Goal: Task Accomplishment & Management: Manage account settings

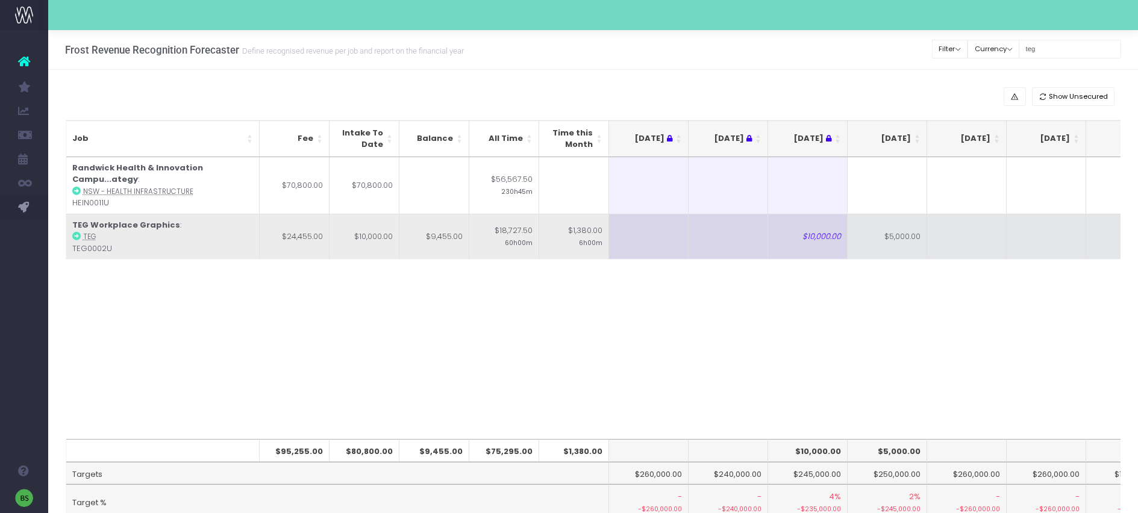
click at [879, 245] on td "$5,000.00" at bounding box center [888, 237] width 80 height 46
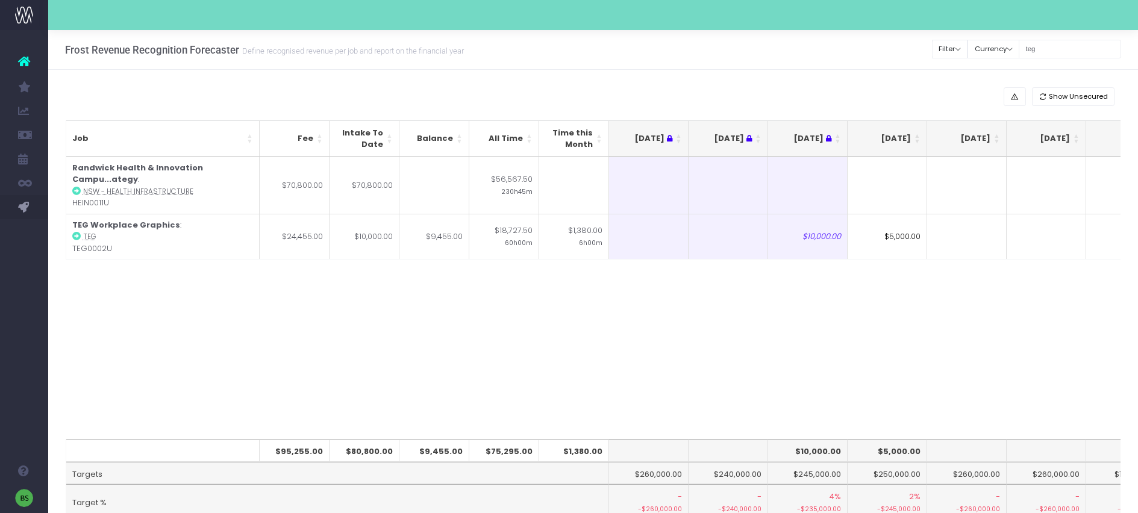
click at [892, 239] on input "$5,000.00" at bounding box center [888, 237] width 80 height 46
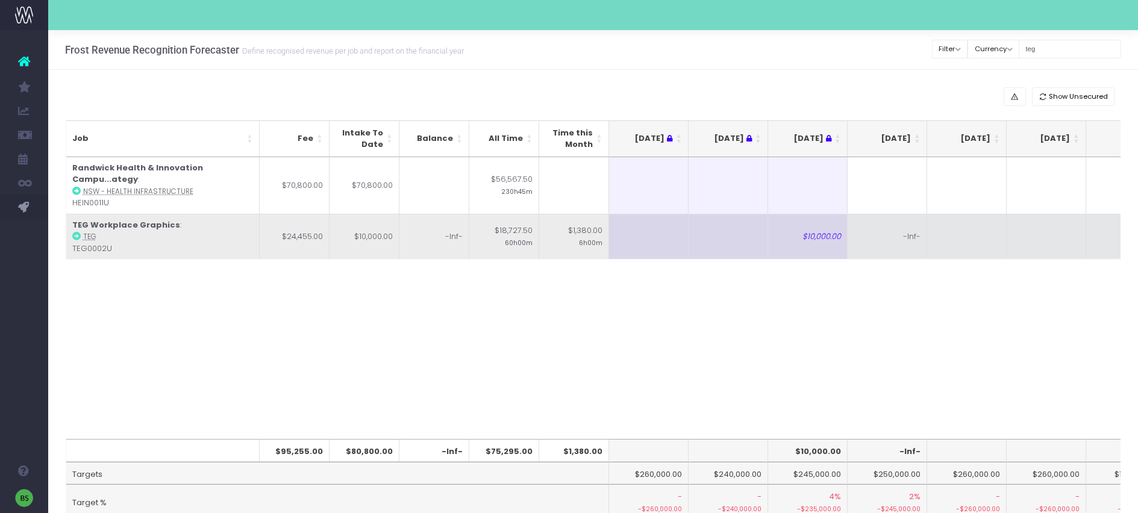
click at [893, 246] on td "-Inf-" at bounding box center [888, 237] width 80 height 46
type input "8000"
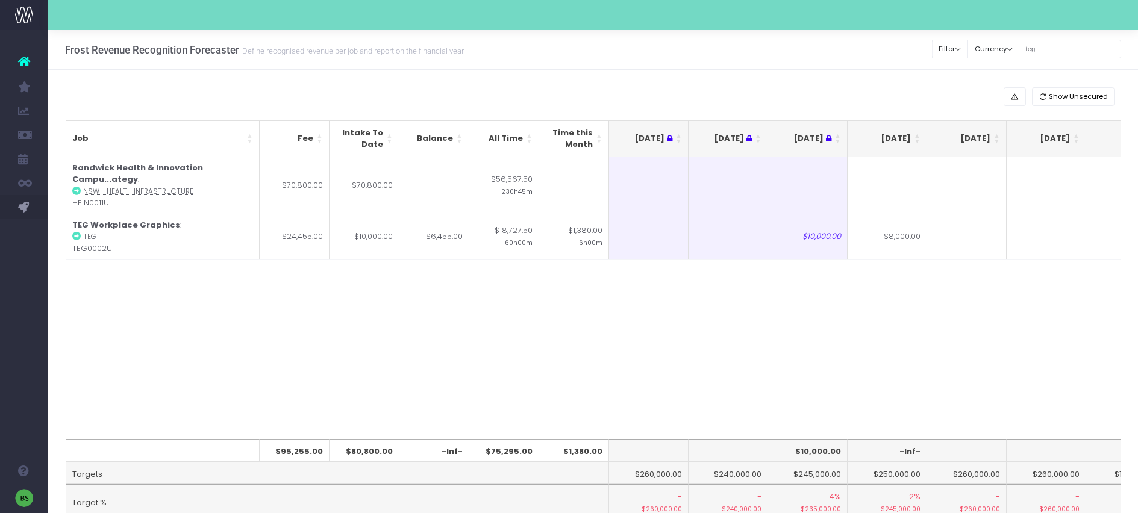
drag, startPoint x: 936, startPoint y: 343, endPoint x: 934, endPoint y: 316, distance: 27.8
click at [936, 343] on div "Job Fee Intake To Date Balance All Time Time this Month [DATE] [DATE] [DATE] Se…" at bounding box center [593, 298] width 1055 height 283
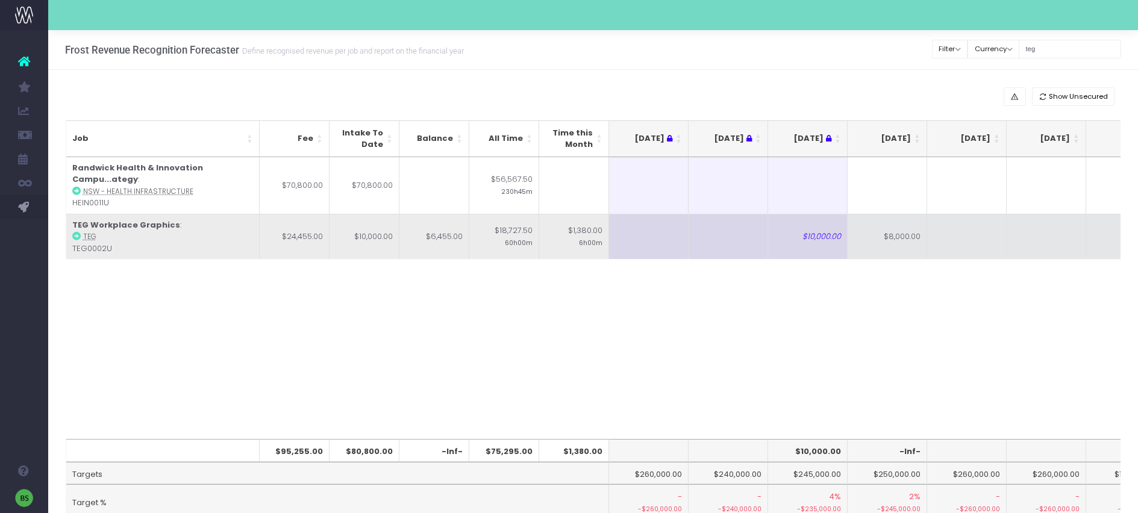
click at [944, 245] on td at bounding box center [967, 237] width 80 height 46
type input "3000"
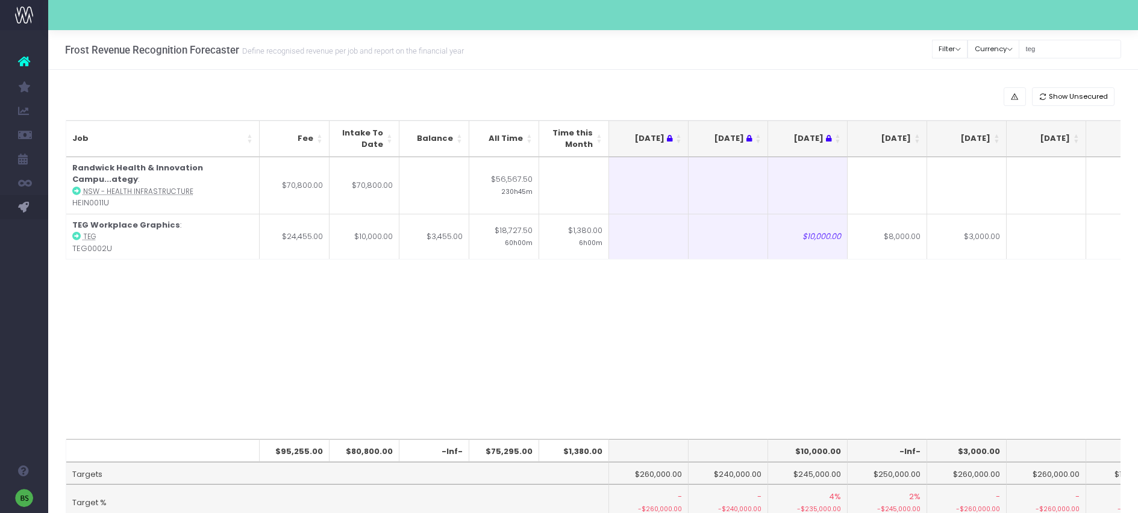
click at [899, 327] on div "Job Fee Intake To Date Balance All Time Time this Month [DATE] [DATE] [DATE] Se…" at bounding box center [593, 298] width 1055 height 283
